Goal: Transaction & Acquisition: Purchase product/service

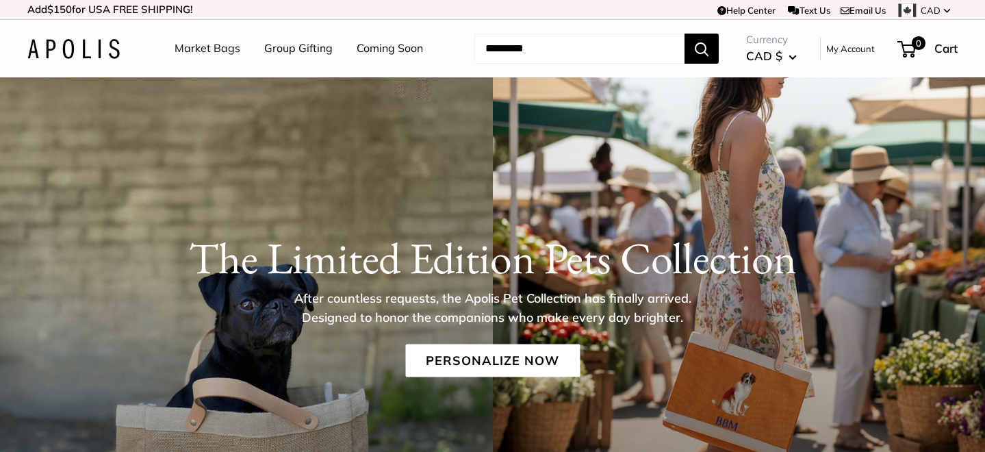
scroll to position [3, 0]
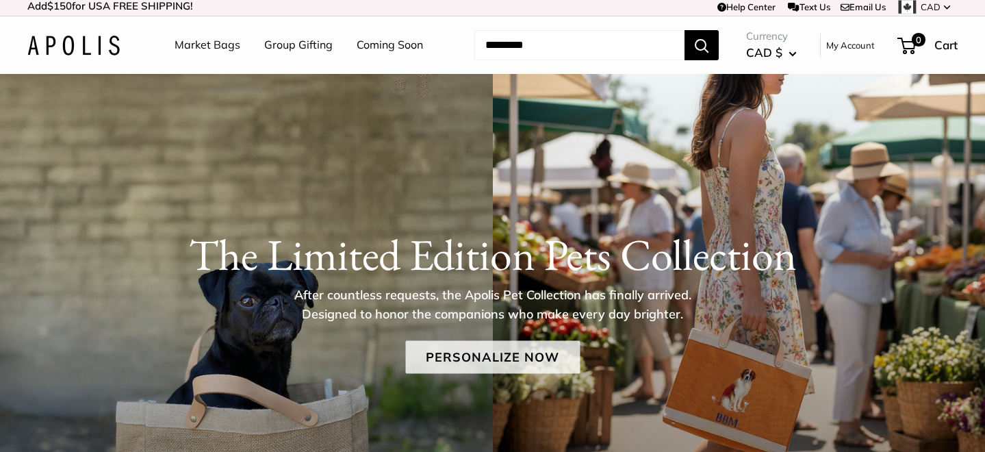
click at [505, 350] on link "Personalize Now" at bounding box center [492, 356] width 175 height 33
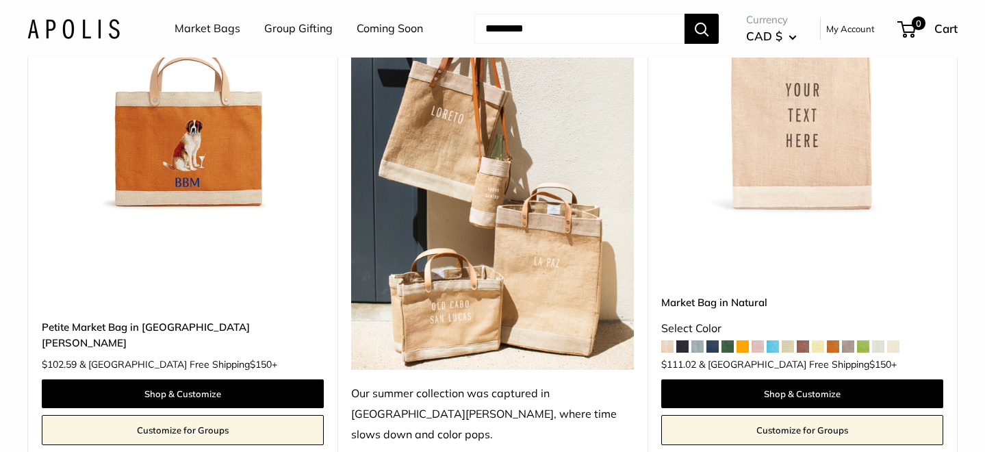
scroll to position [2609, 0]
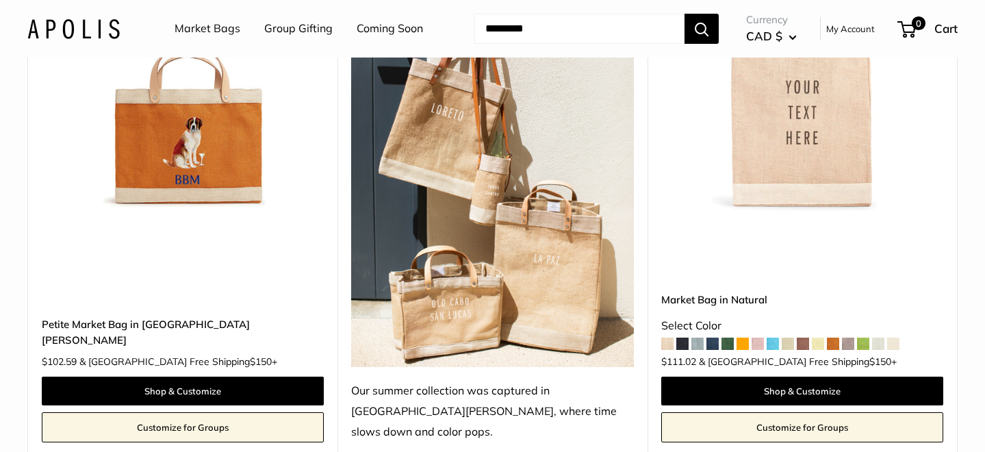
click at [0, 0] on img at bounding box center [0, 0] width 0 height 0
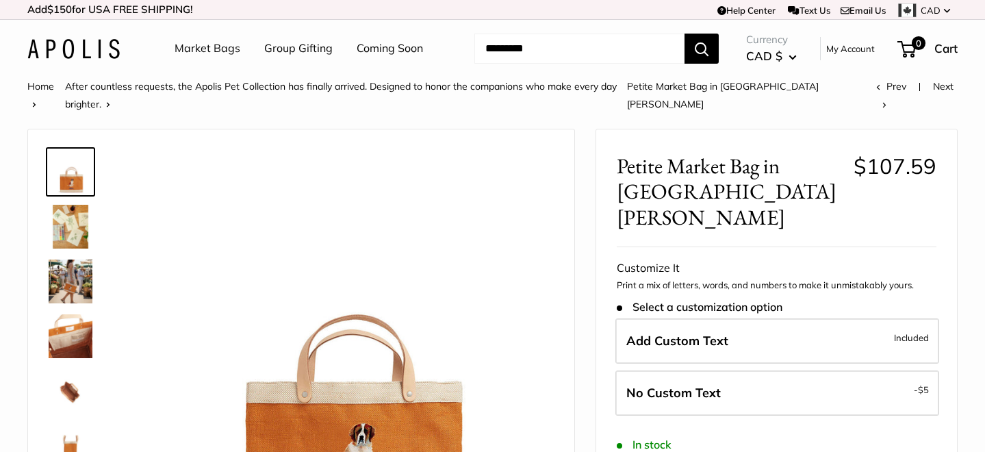
click at [66, 208] on img at bounding box center [71, 227] width 44 height 44
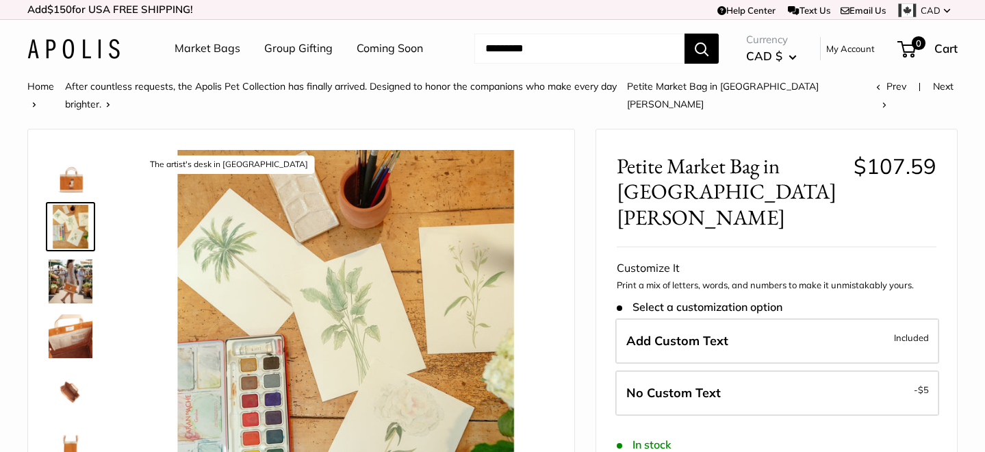
click at [70, 265] on img at bounding box center [71, 281] width 44 height 44
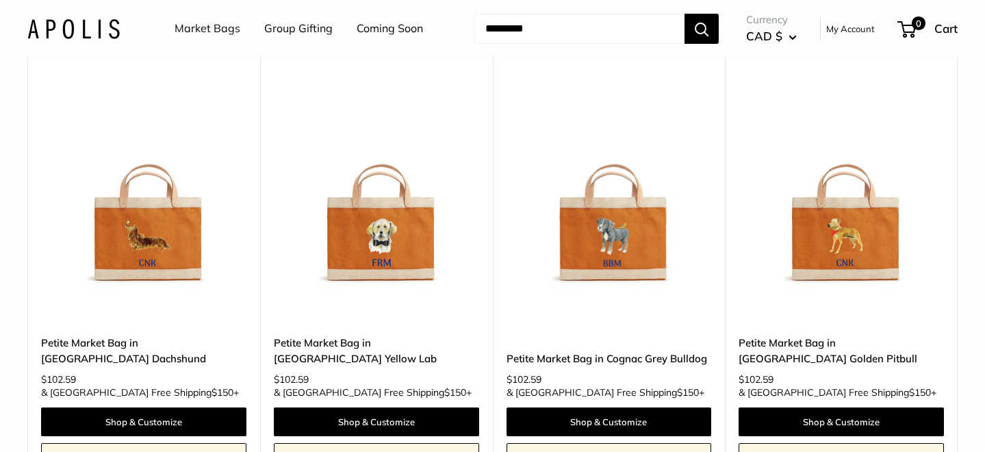
scroll to position [2219, 0]
